Goal: Check status: Check status

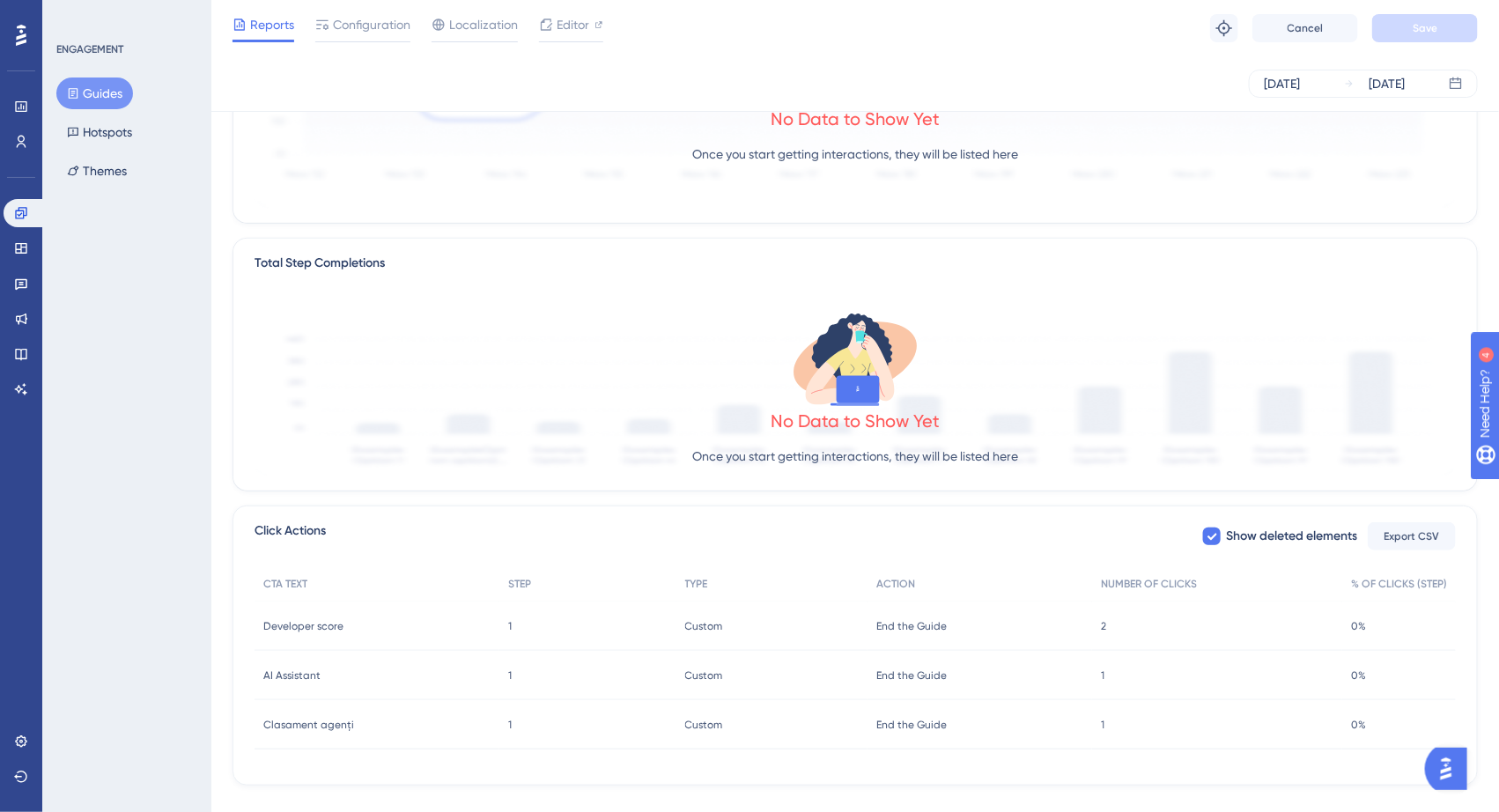
scroll to position [330, 0]
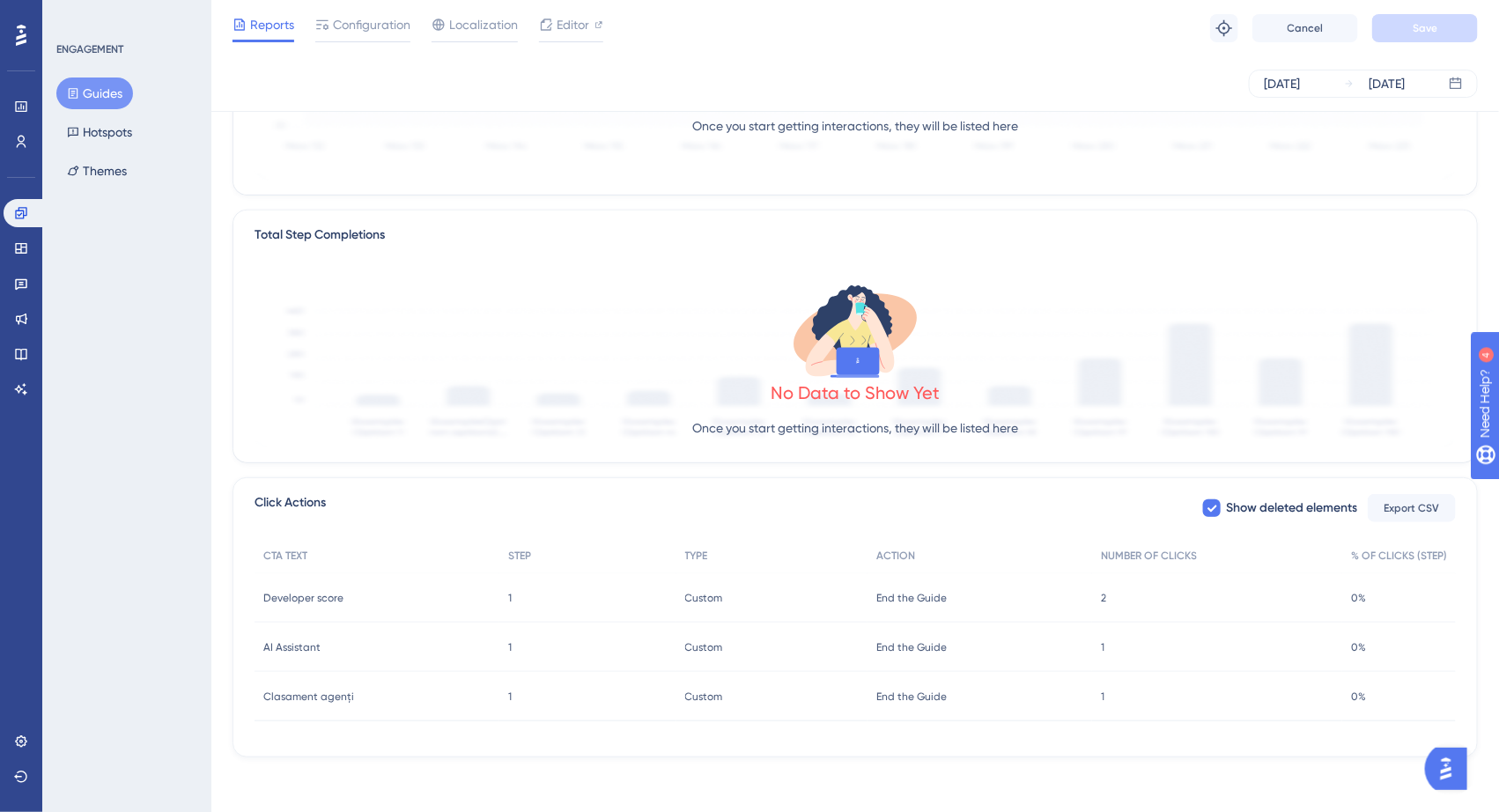
click at [448, 583] on div "Developer score Developer score" at bounding box center [376, 598] width 245 height 49
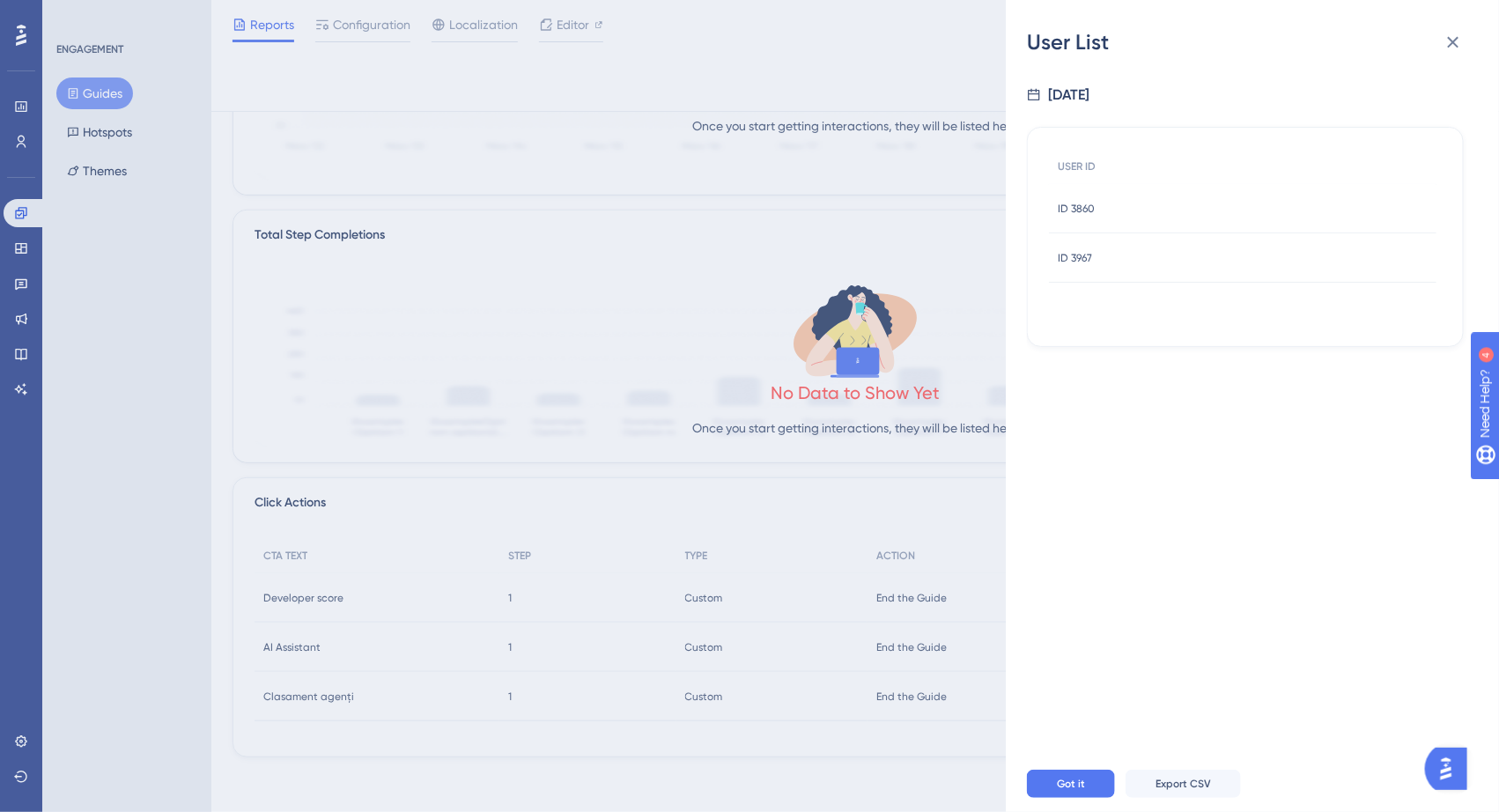
click at [1105, 213] on div "ID 3860 ID 3860" at bounding box center [1243, 208] width 388 height 49
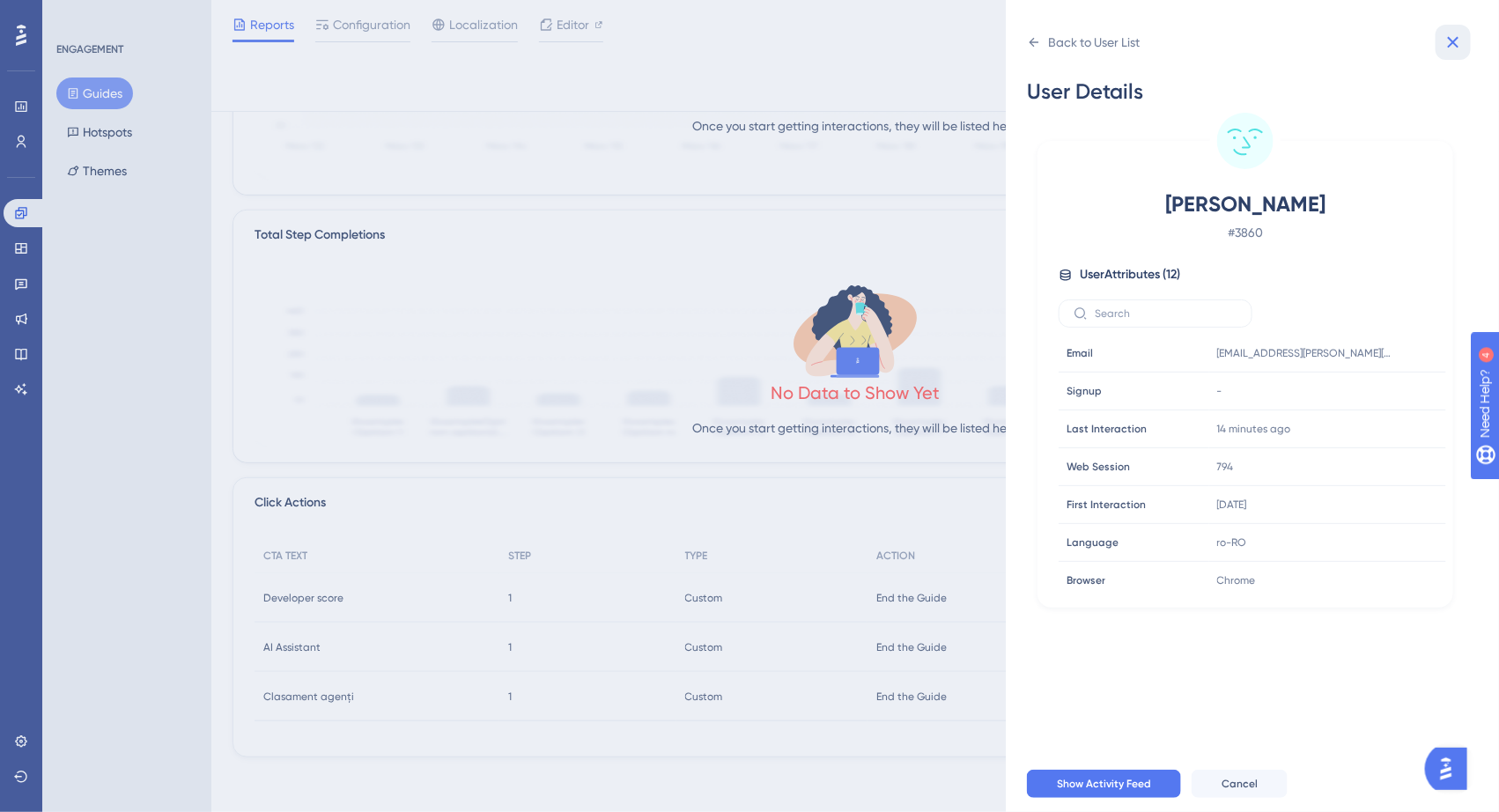
click at [1453, 38] on icon at bounding box center [1454, 42] width 22 height 22
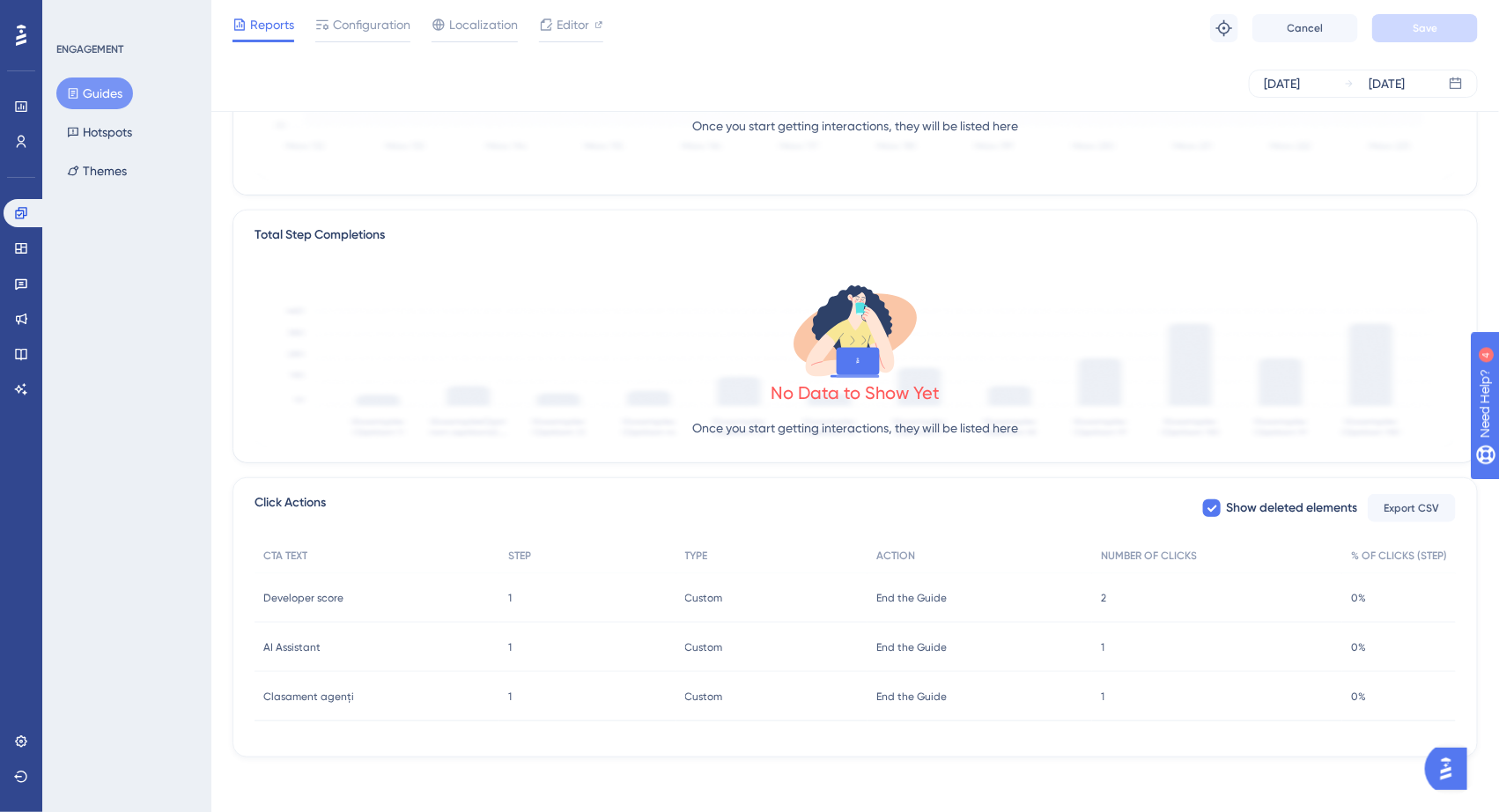
click at [550, 658] on div "1 1" at bounding box center [588, 647] width 177 height 49
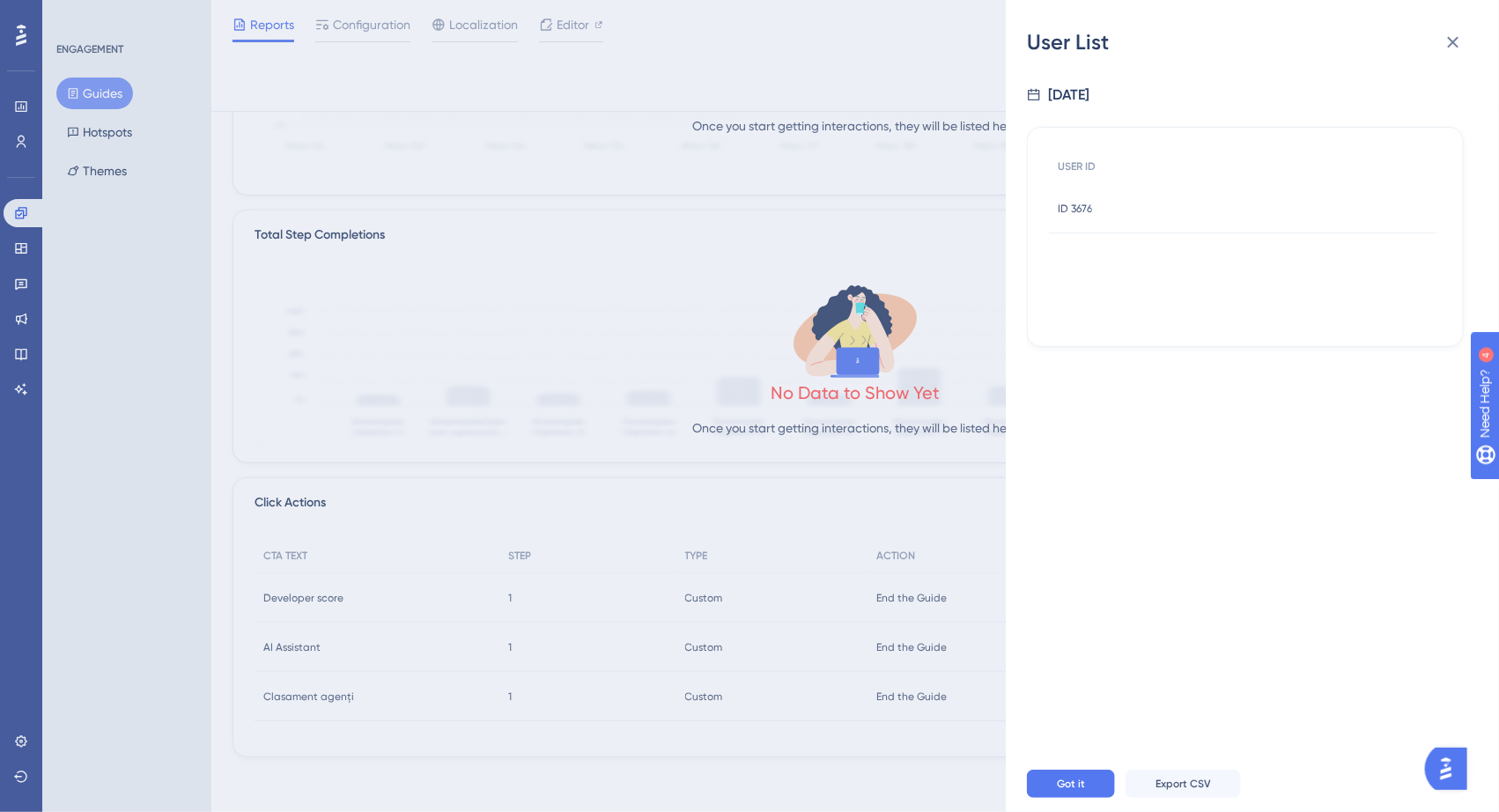
click at [1166, 213] on div "ID 3676 ID 3676" at bounding box center [1243, 208] width 388 height 49
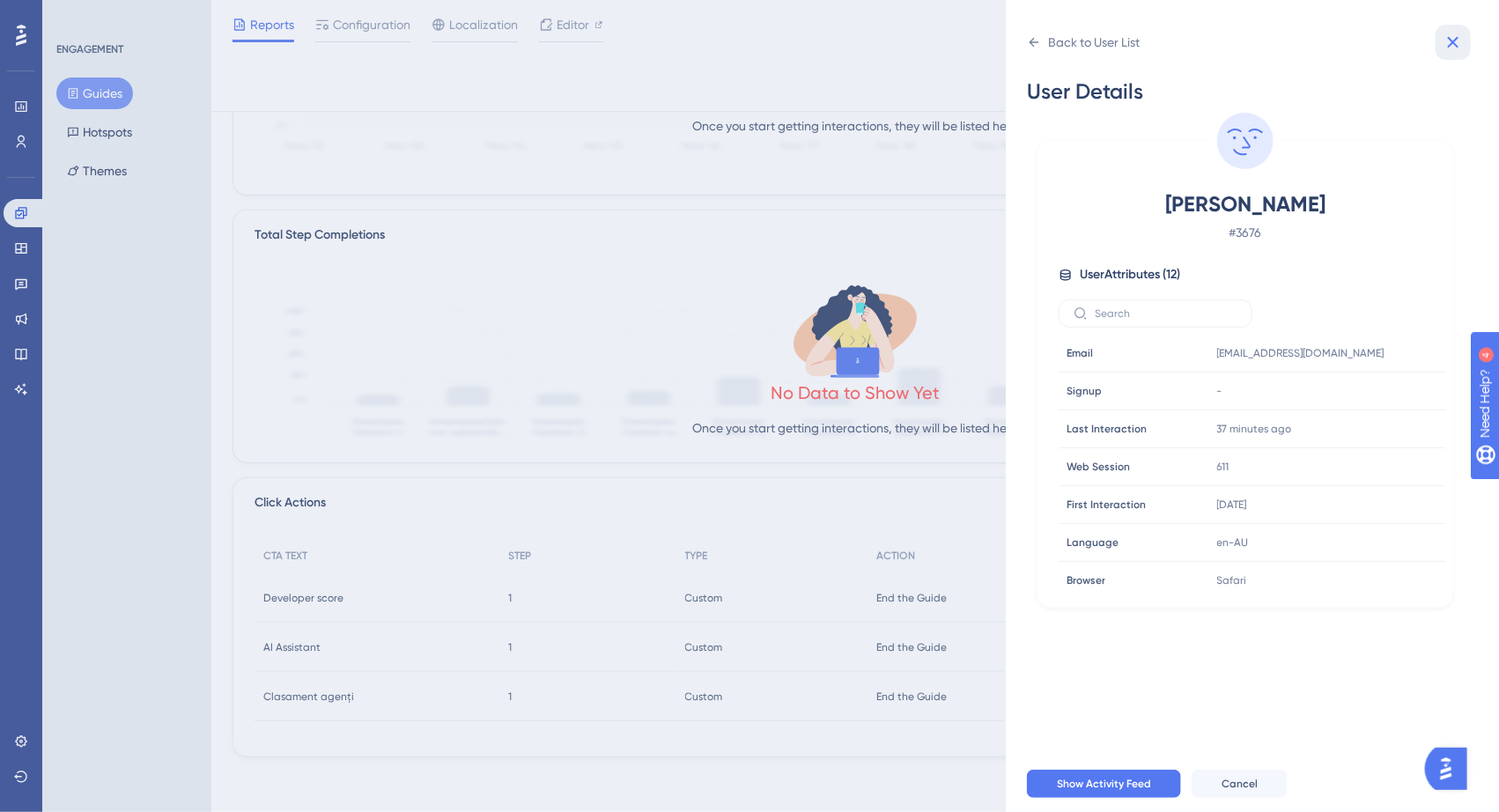
click at [1458, 29] on button at bounding box center [1454, 42] width 35 height 35
